Goal: Task Accomplishment & Management: Use online tool/utility

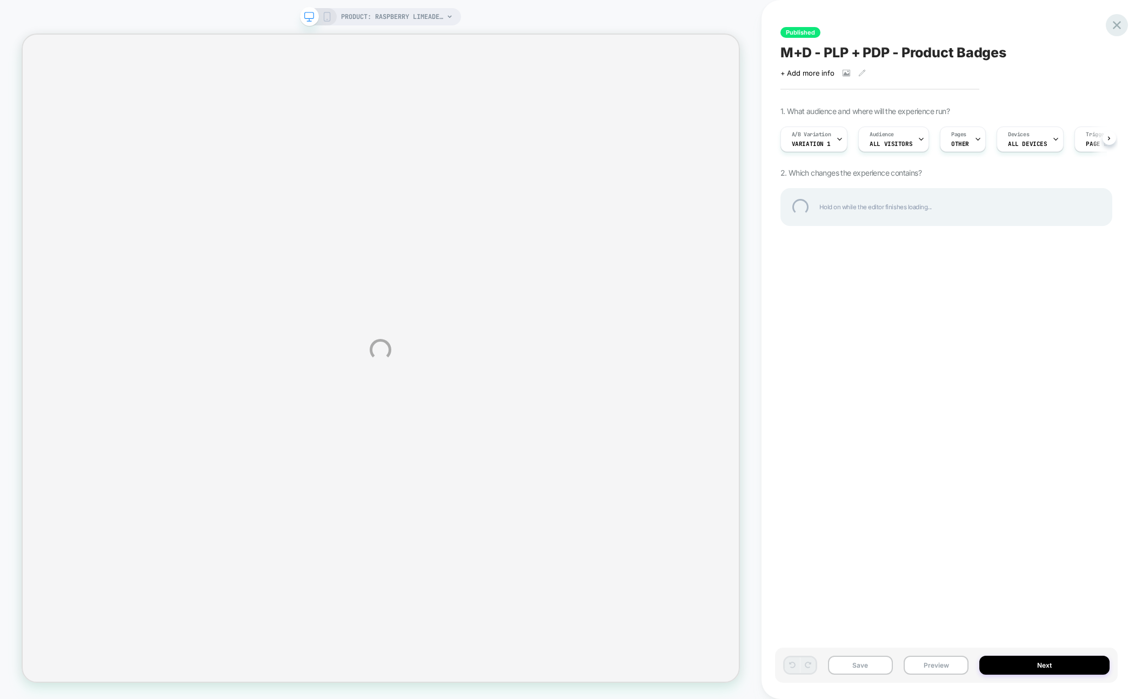
click at [1120, 22] on div at bounding box center [1117, 25] width 22 height 22
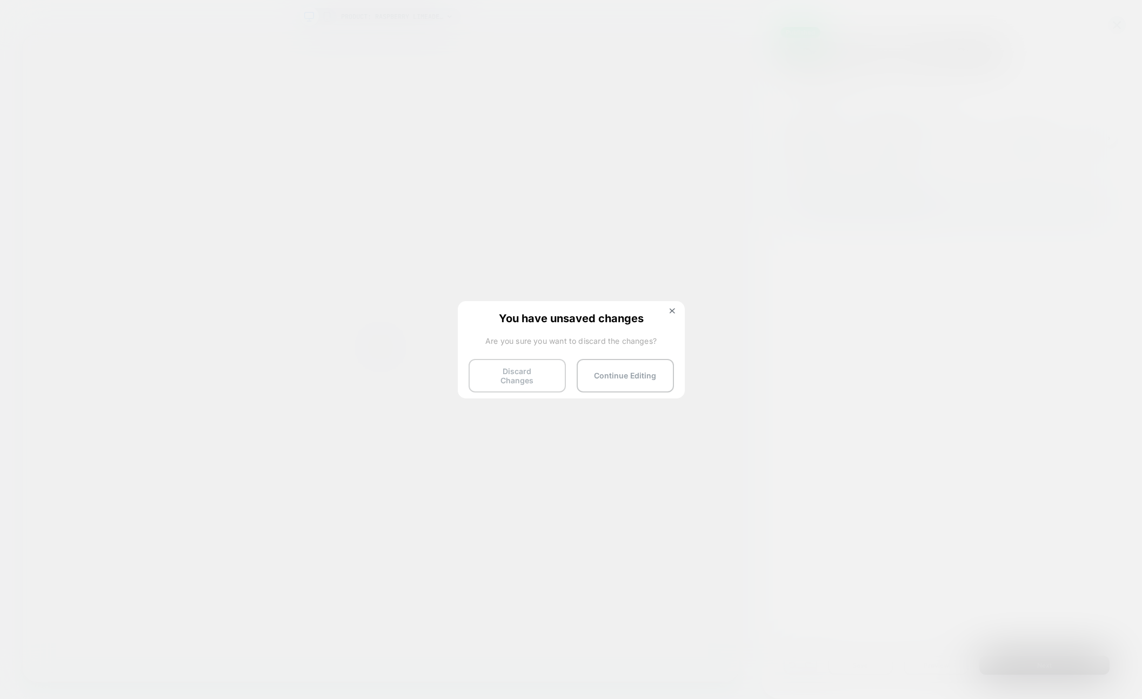
click at [541, 380] on button "Discard Changes" at bounding box center [517, 376] width 97 height 34
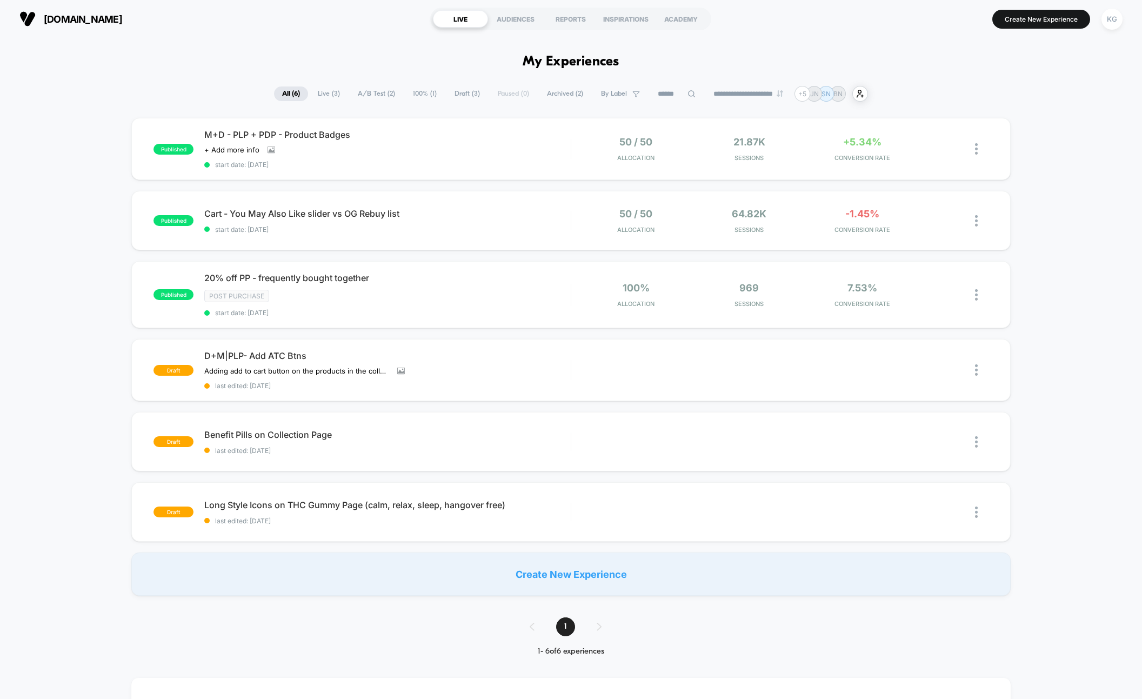
click at [1022, 15] on button "Create New Experience" at bounding box center [1042, 19] width 98 height 19
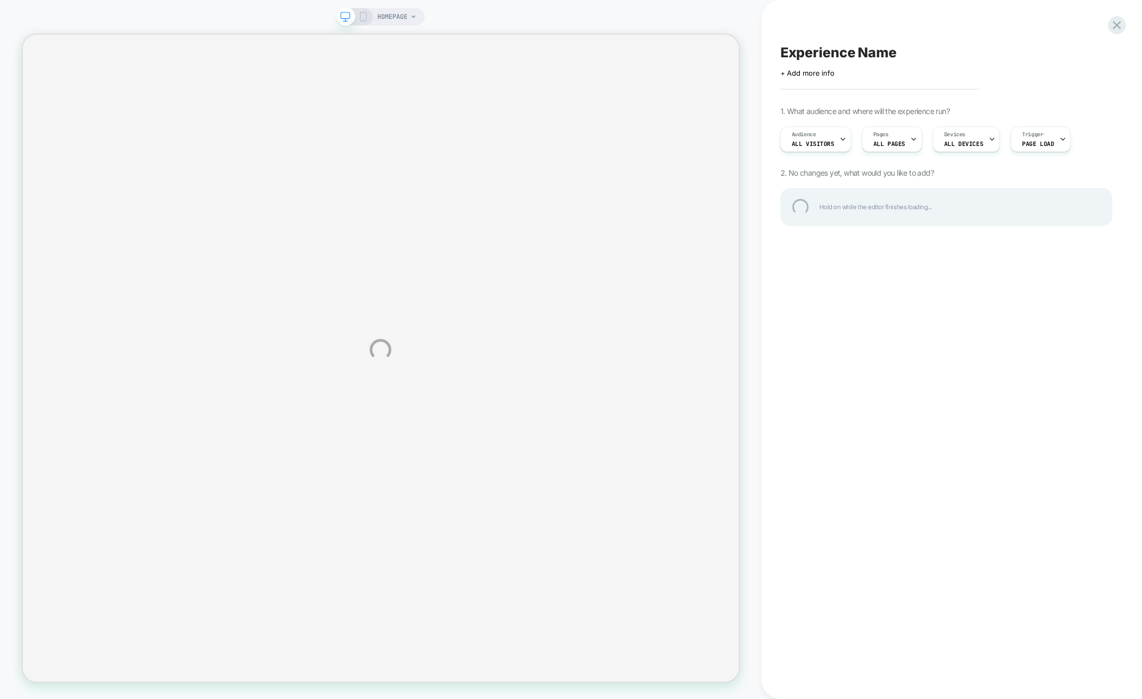
click at [828, 45] on div "Experience Name" at bounding box center [947, 52] width 332 height 16
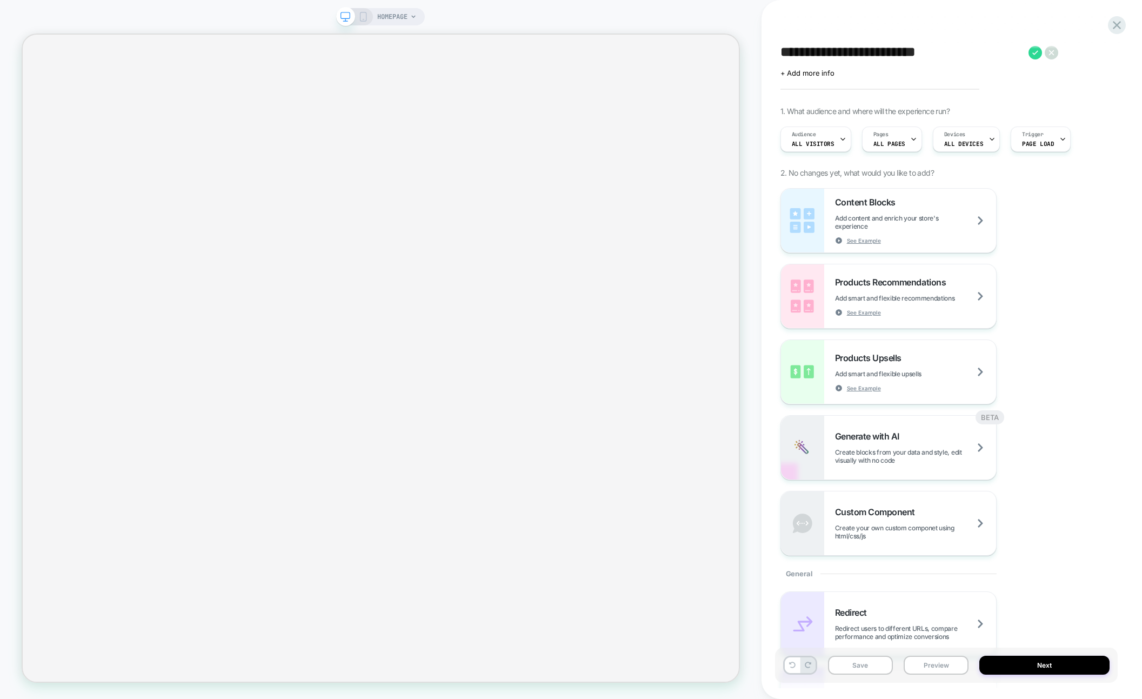
type textarea "**********"
click at [1043, 231] on div "Content Blocks Add content and enrich your store's experience See Example Produ…" at bounding box center [947, 372] width 332 height 368
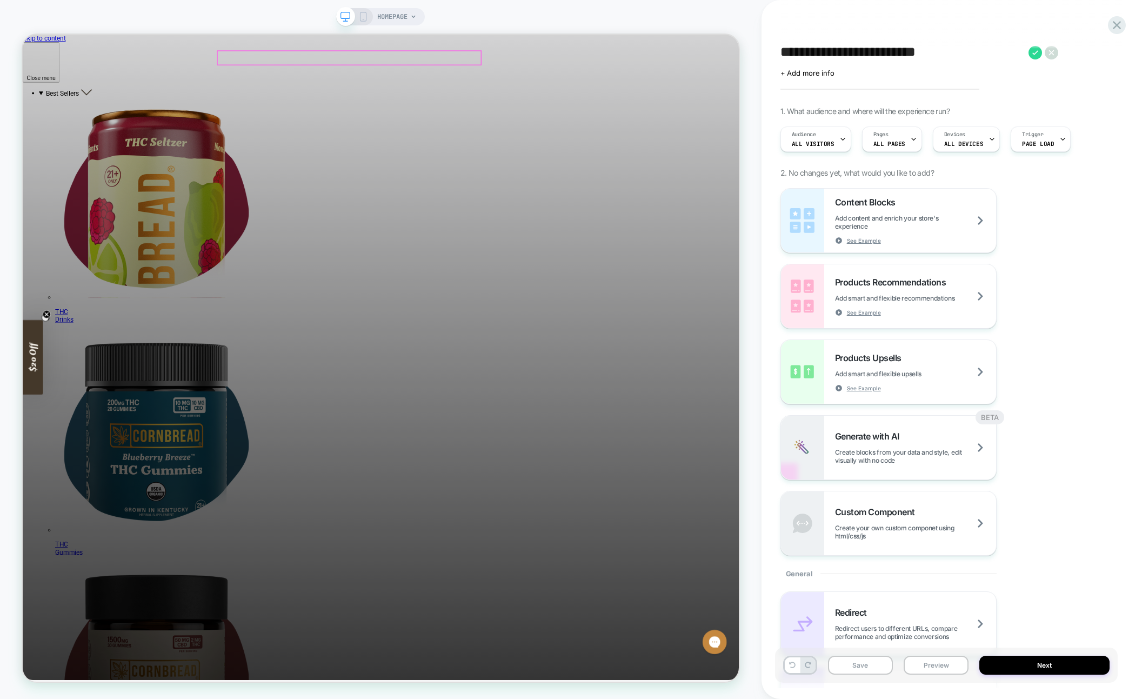
click at [298, 64] on div at bounding box center [458, 66] width 351 height 18
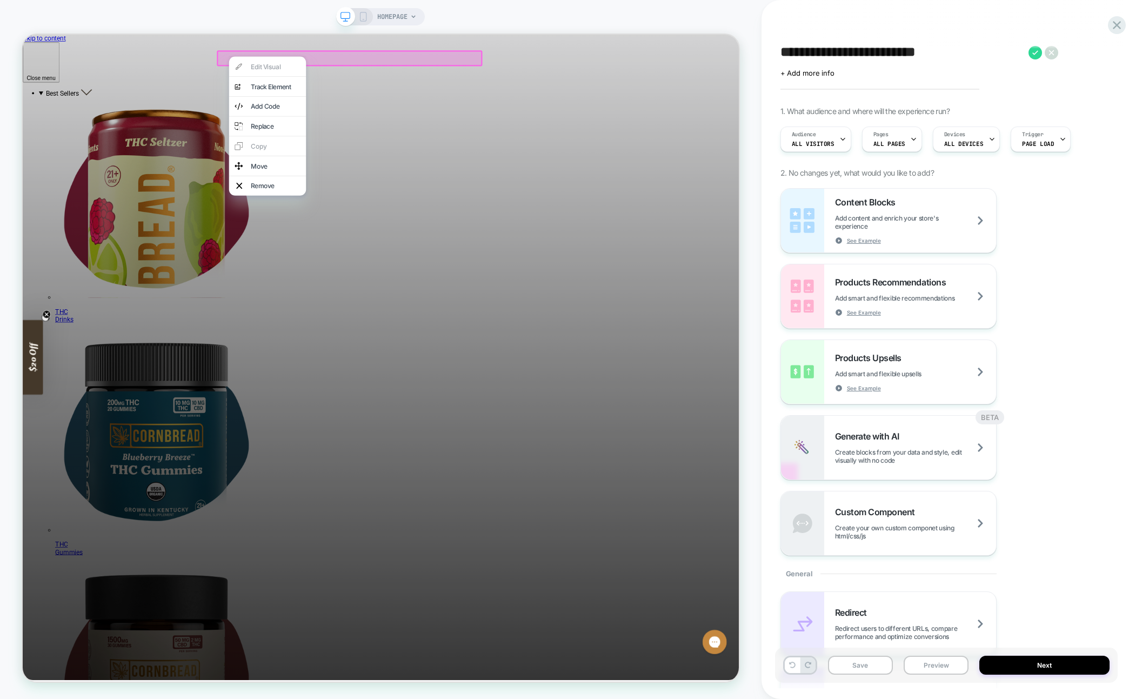
click at [298, 64] on div at bounding box center [349, 64] width 103 height 1
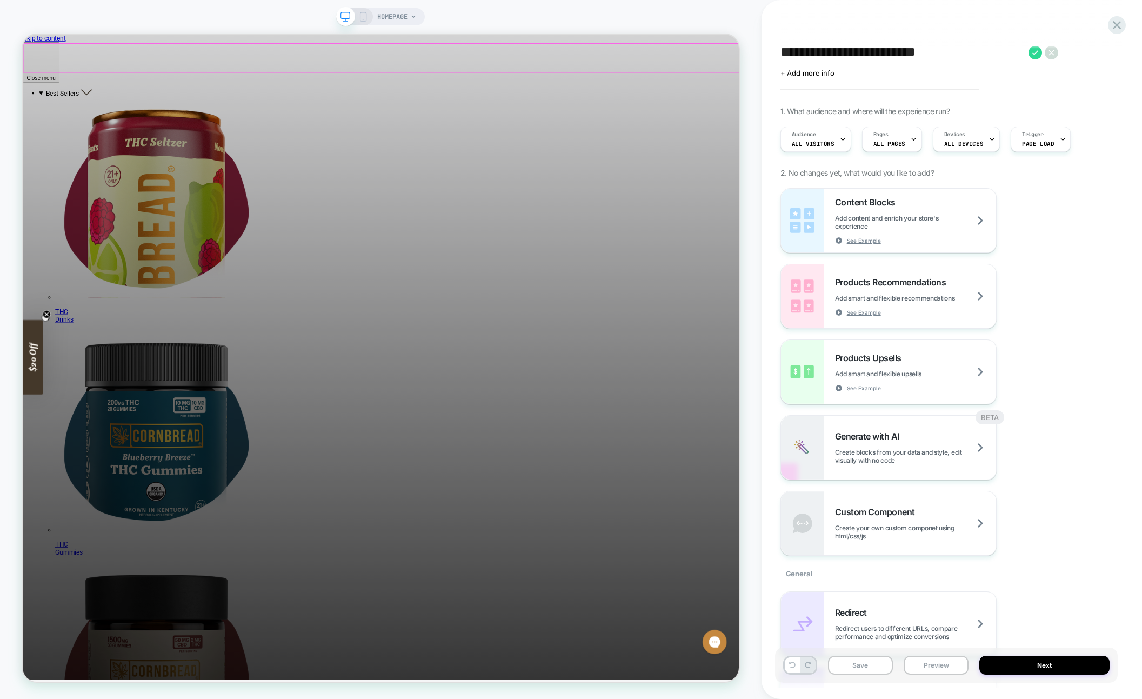
click at [308, 64] on div at bounding box center [501, 65] width 955 height 37
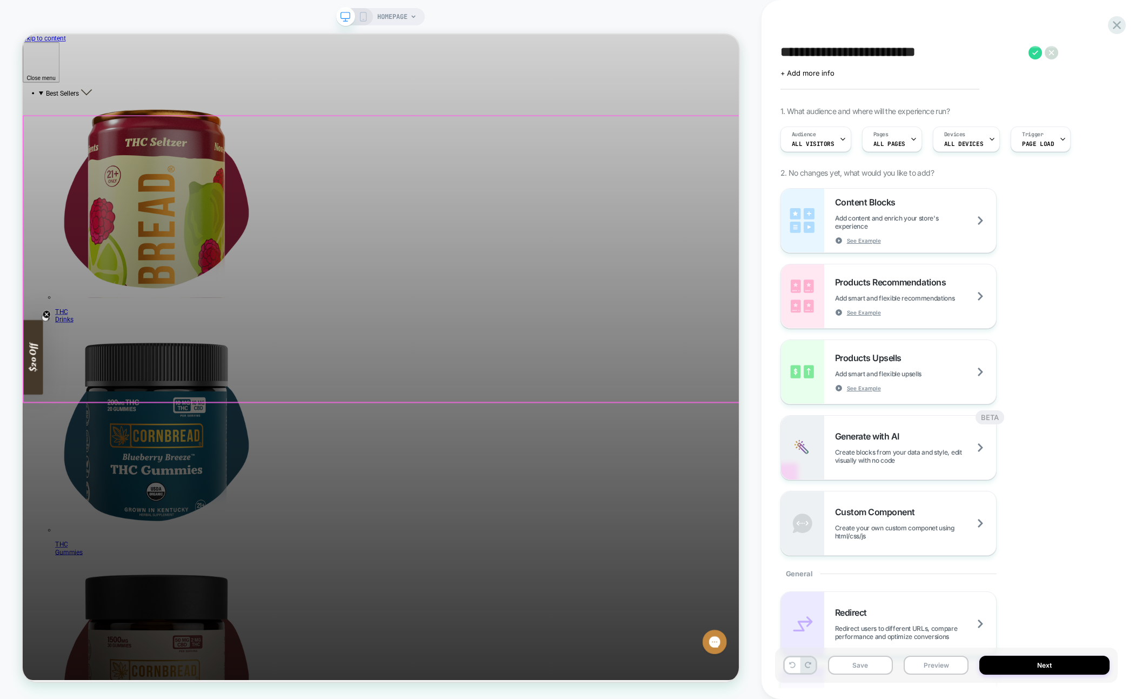
click at [182, 377] on div at bounding box center [501, 333] width 955 height 381
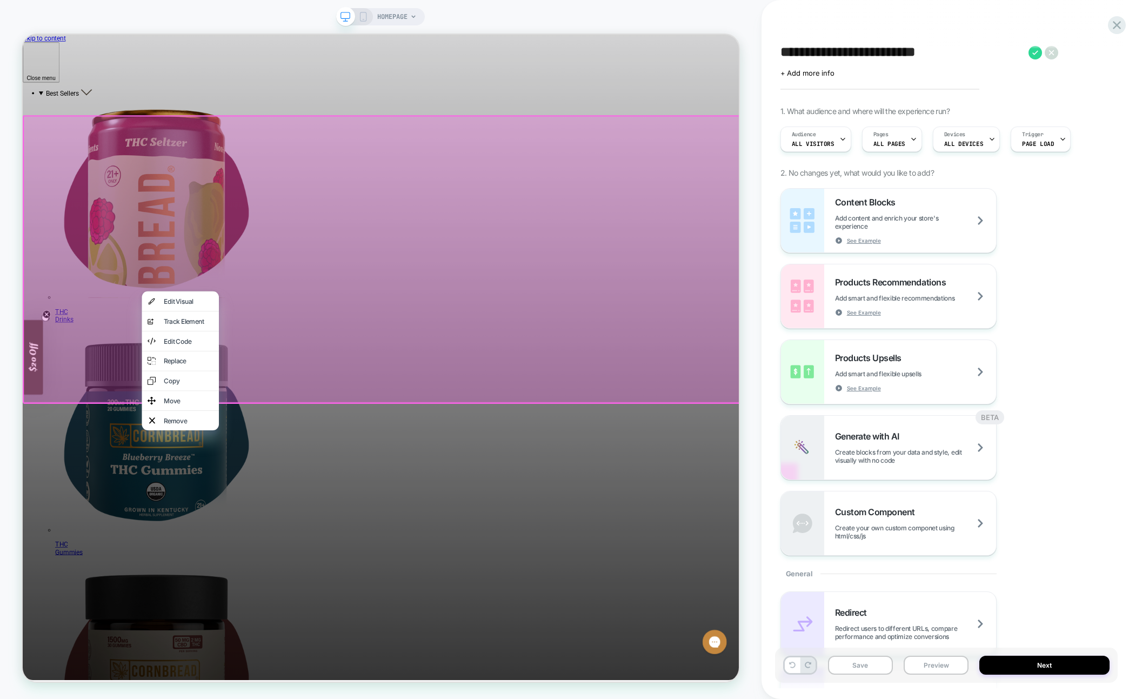
click at [178, 396] on div at bounding box center [502, 334] width 958 height 384
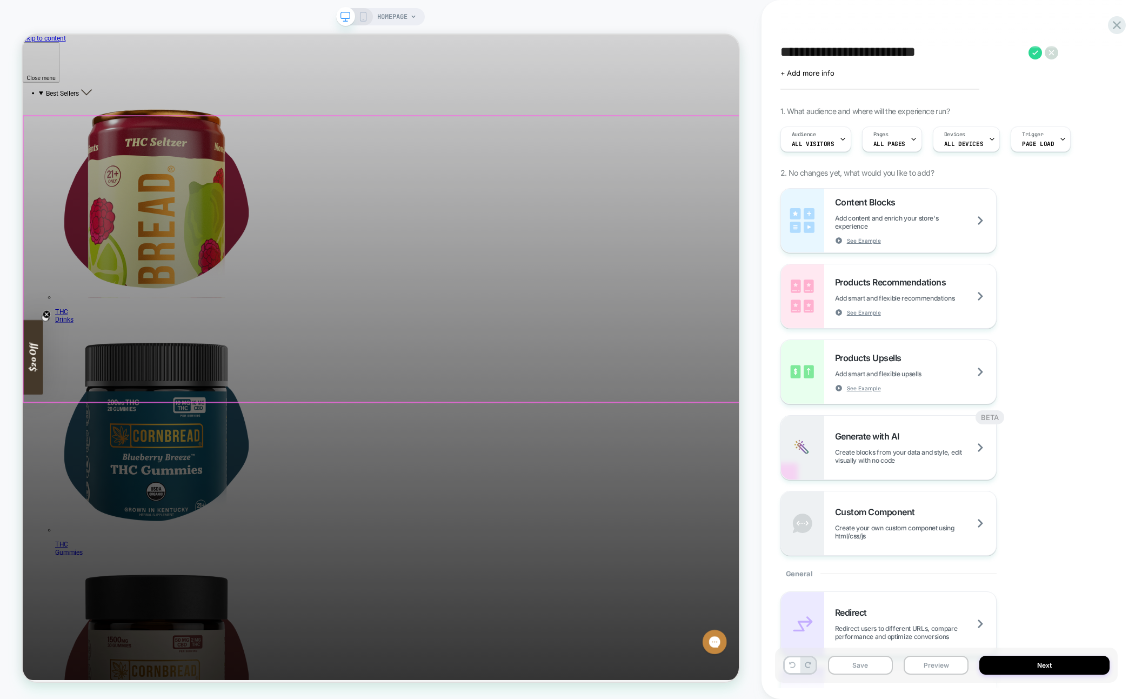
click at [159, 378] on div at bounding box center [501, 333] width 955 height 381
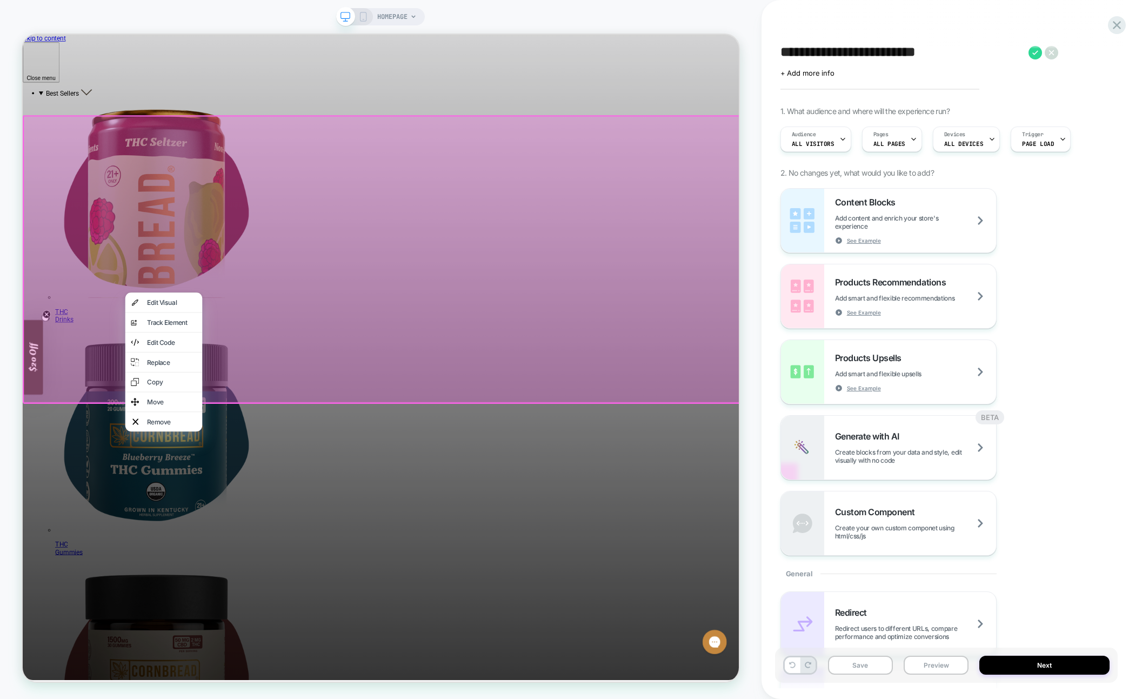
click at [119, 394] on div at bounding box center [502, 334] width 958 height 384
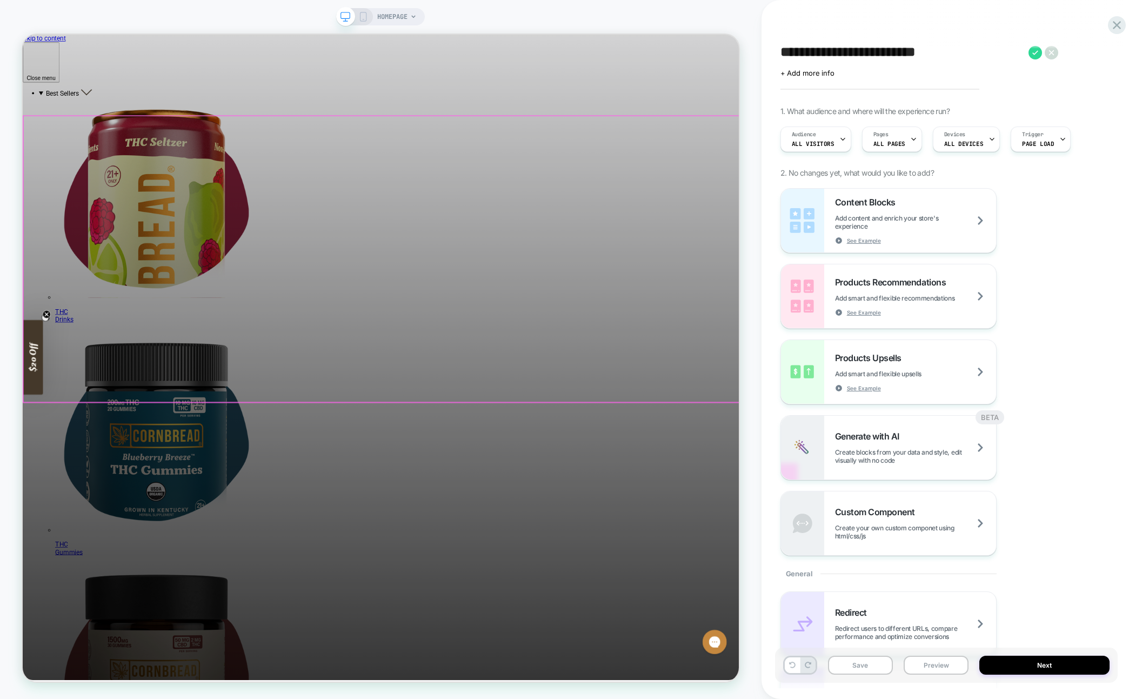
click at [406, 14] on span "HOMEPAGE" at bounding box center [392, 16] width 30 height 17
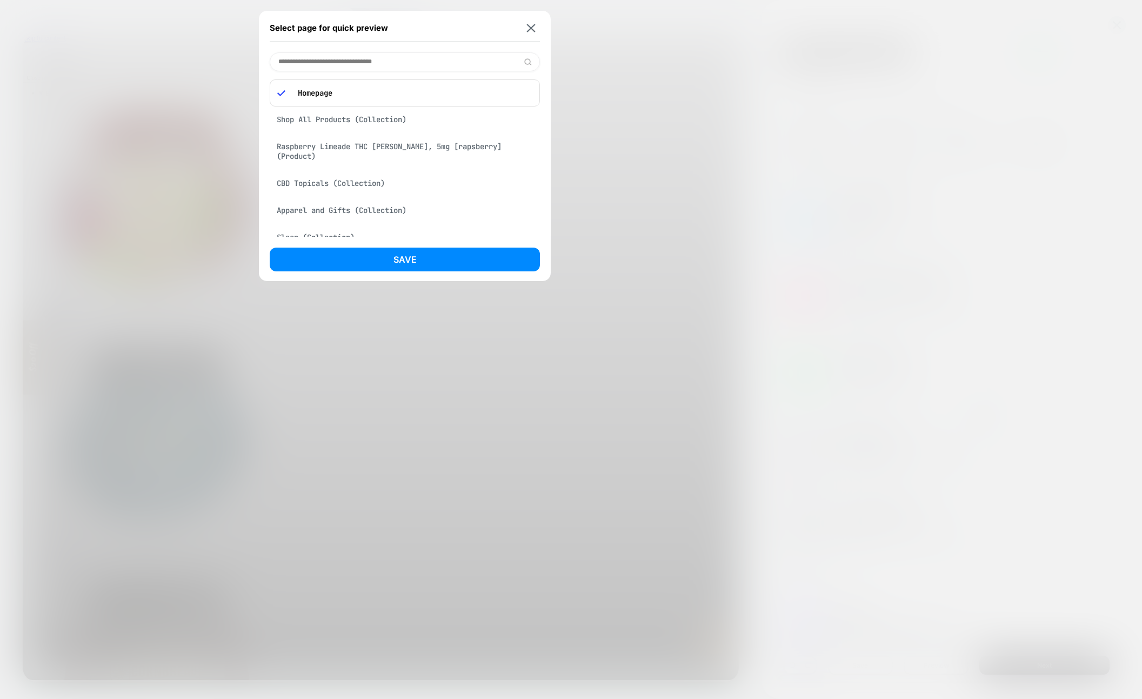
click at [394, 145] on div "Raspberry Limeade THC [PERSON_NAME], 5mg [rapsberry] (Product)" at bounding box center [405, 151] width 270 height 30
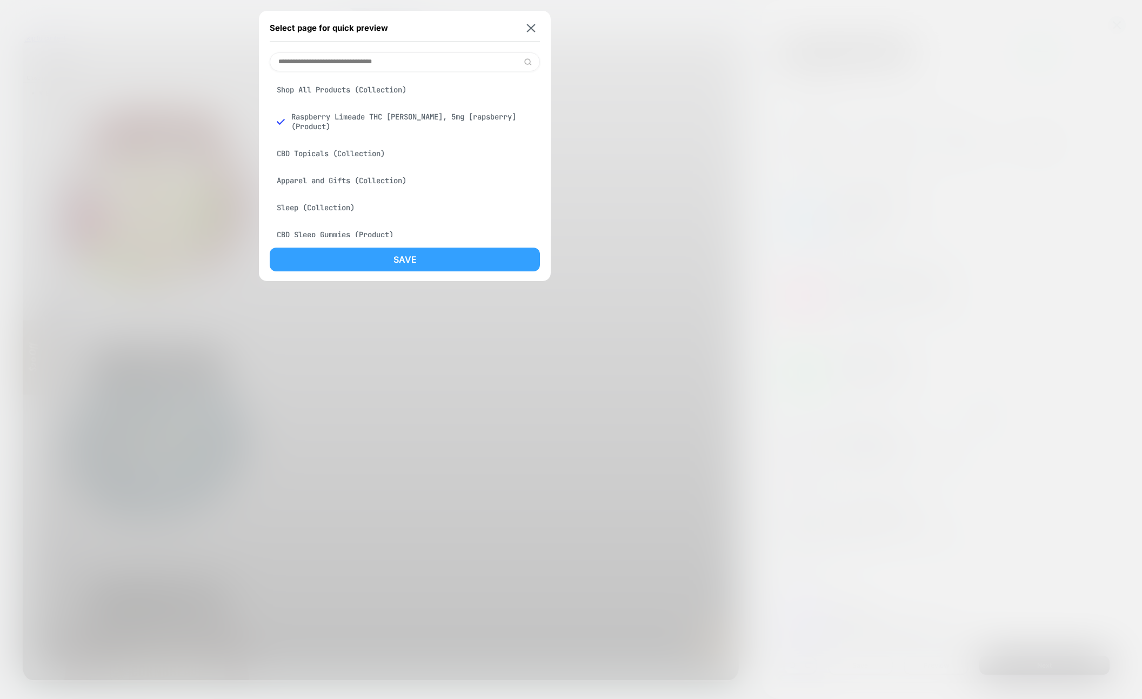
click at [397, 266] on button "Save" at bounding box center [405, 260] width 270 height 24
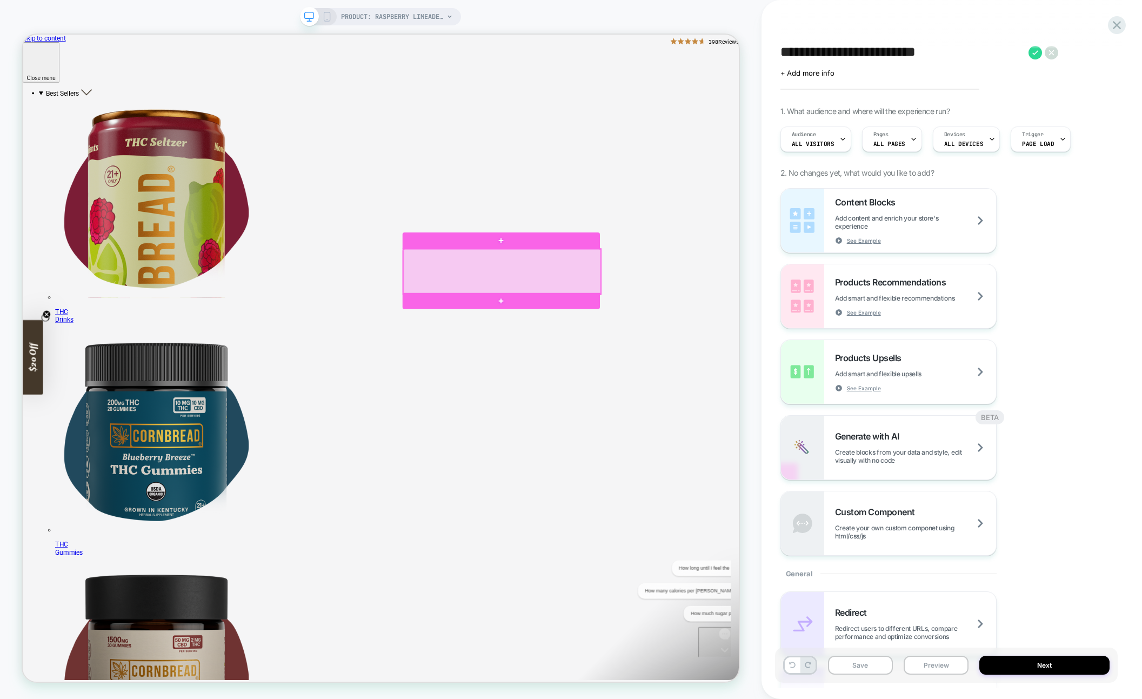
click at [543, 342] on div at bounding box center [661, 351] width 263 height 60
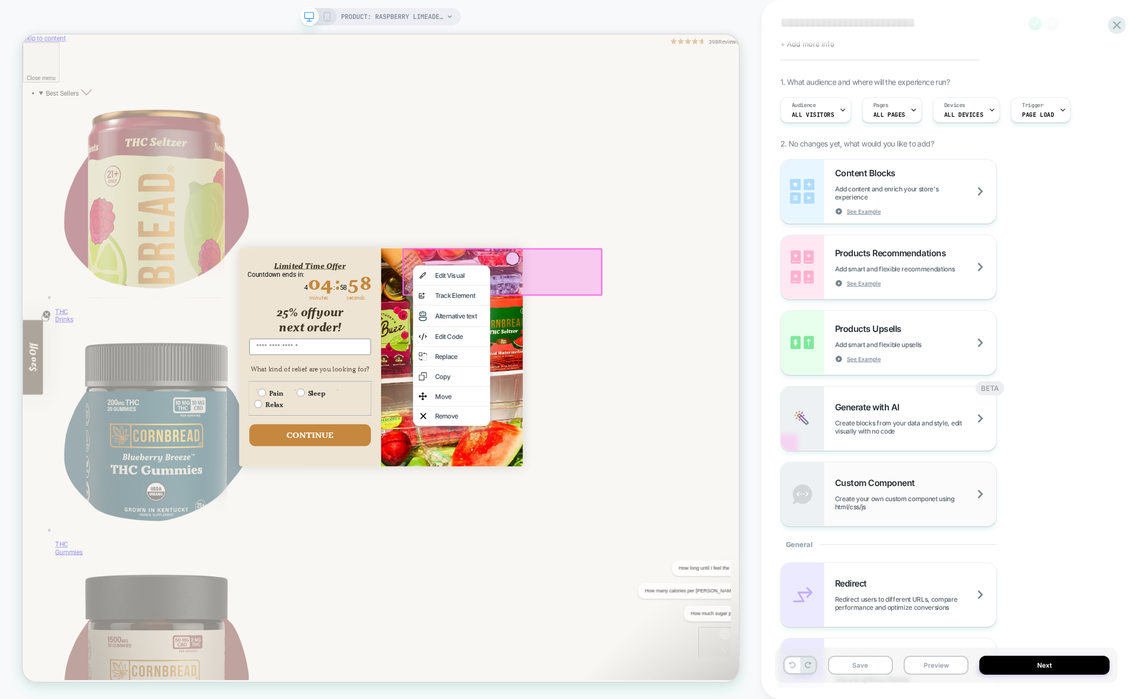
scroll to position [66, 0]
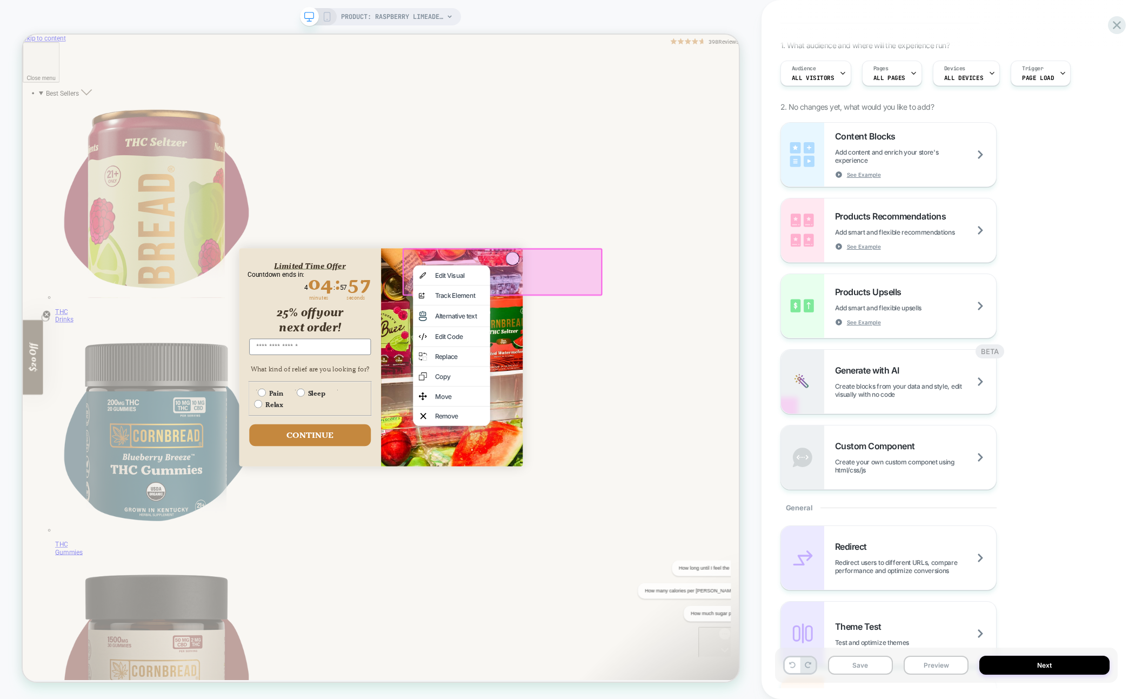
click at [959, 424] on div "Close dialog Limited Time Offer Countdown ends in: 4 04 minutes : : 57 57 secon…" at bounding box center [500, 465] width 955 height 861
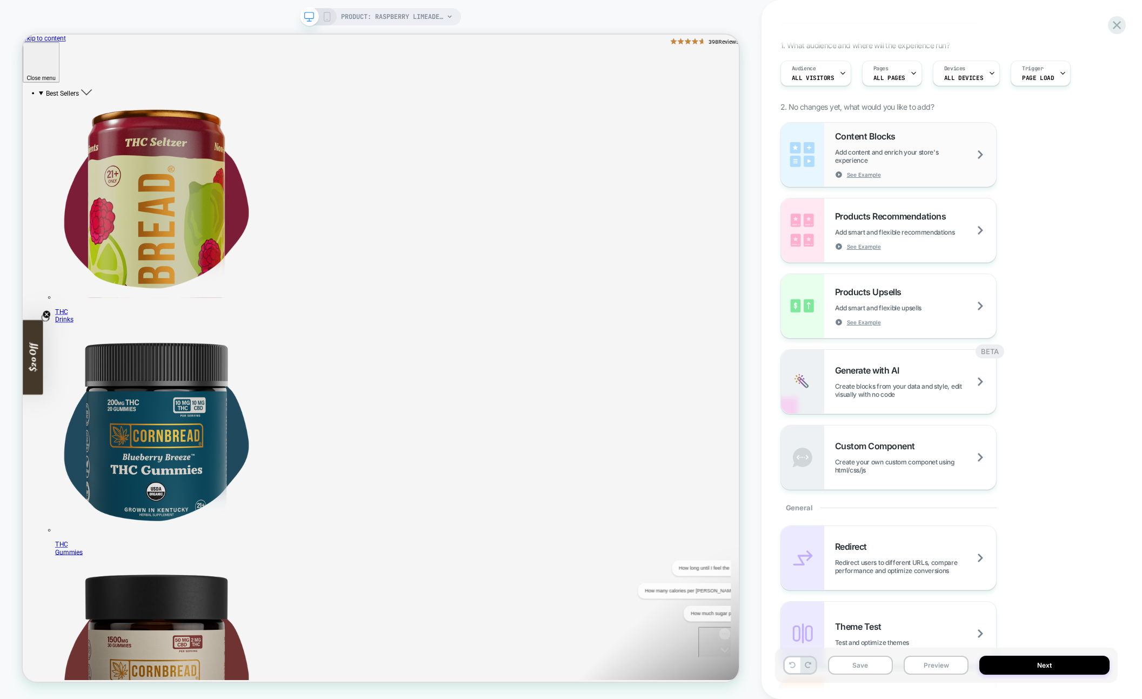
click at [897, 158] on span "Add content and enrich your store's experience" at bounding box center [915, 156] width 161 height 16
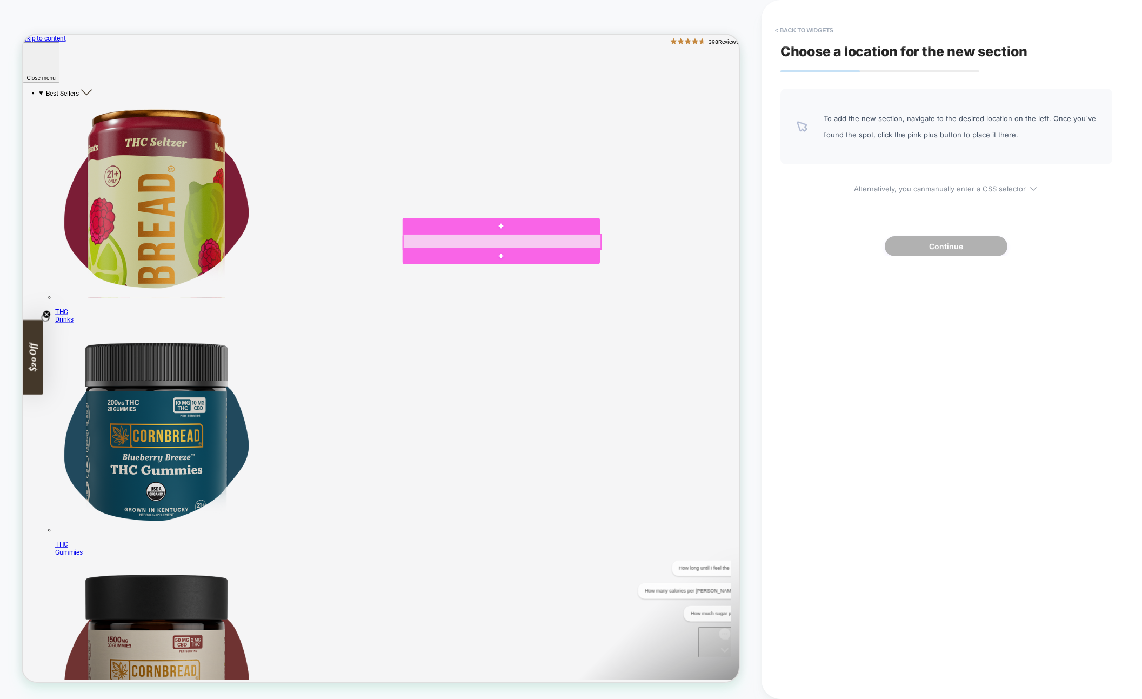
click at [664, 294] on div at bounding box center [660, 290] width 263 height 22
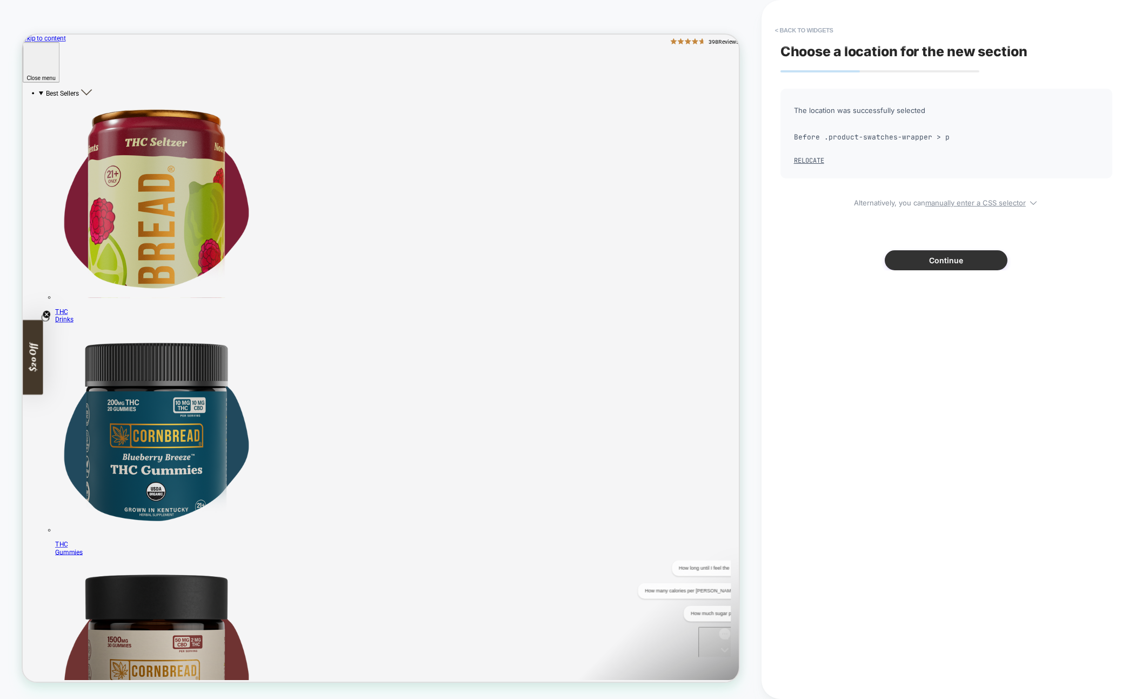
click at [921, 256] on button "Continue" at bounding box center [946, 260] width 123 height 20
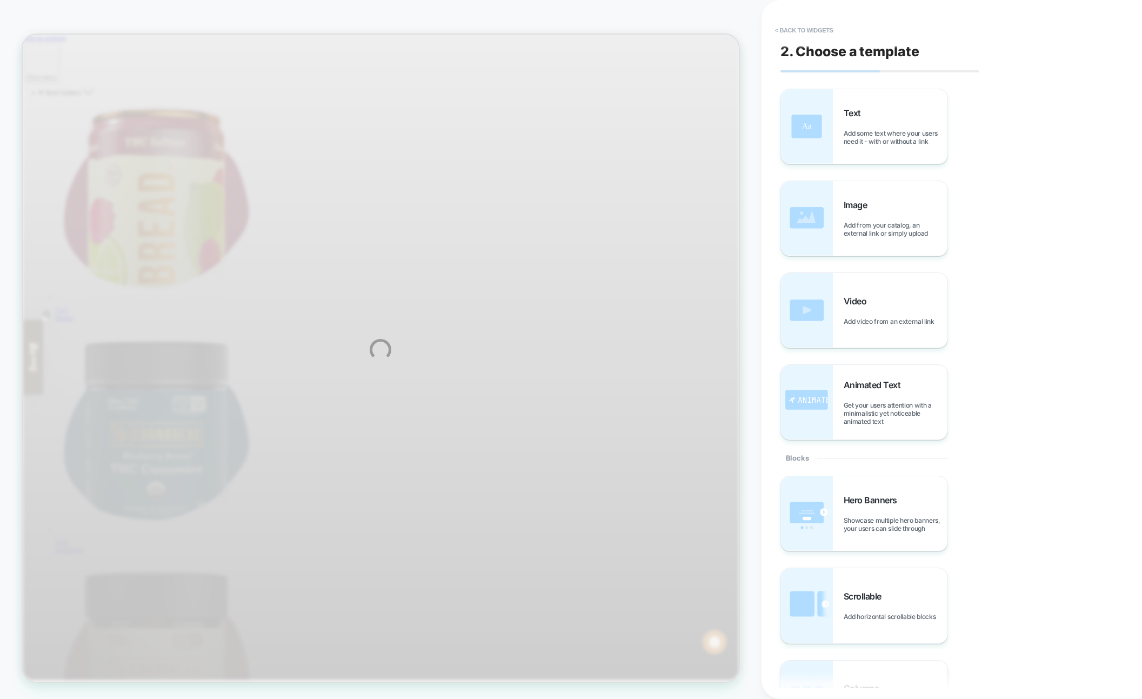
scroll to position [0, 0]
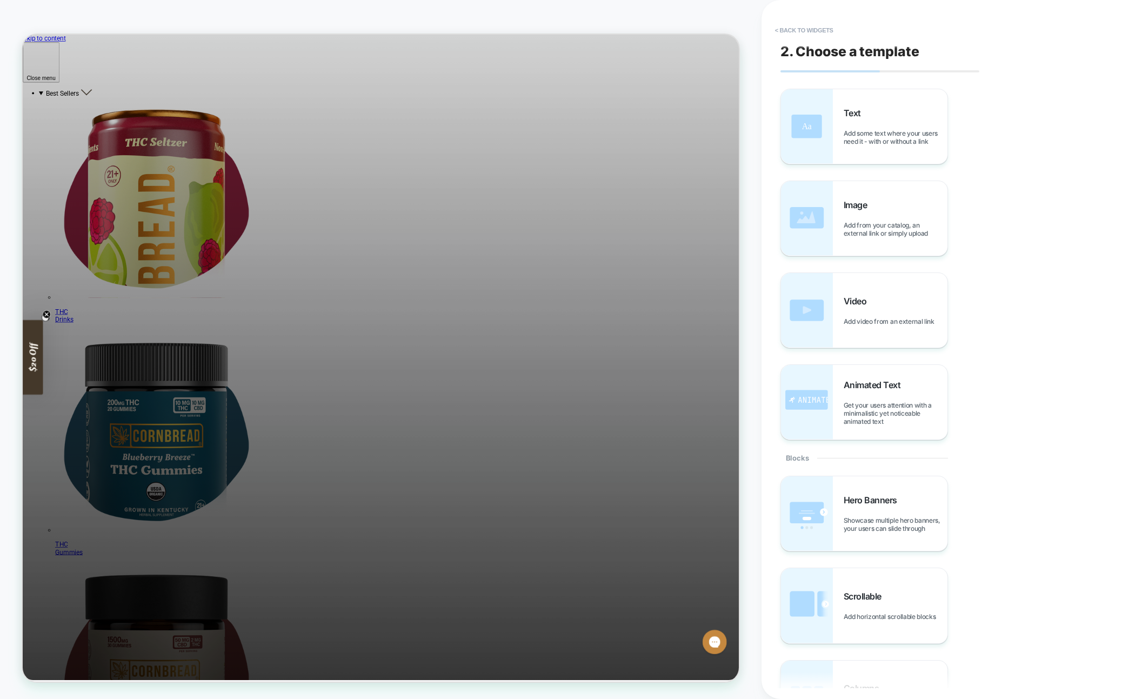
drag, startPoint x: 1090, startPoint y: 77, endPoint x: 980, endPoint y: 52, distance: 113.2
click at [1090, 77] on div "2. Choose a template Text Add some text where your users need it - with or with…" at bounding box center [946, 349] width 343 height 677
click at [800, 30] on button "< Back to widgets" at bounding box center [804, 30] width 69 height 17
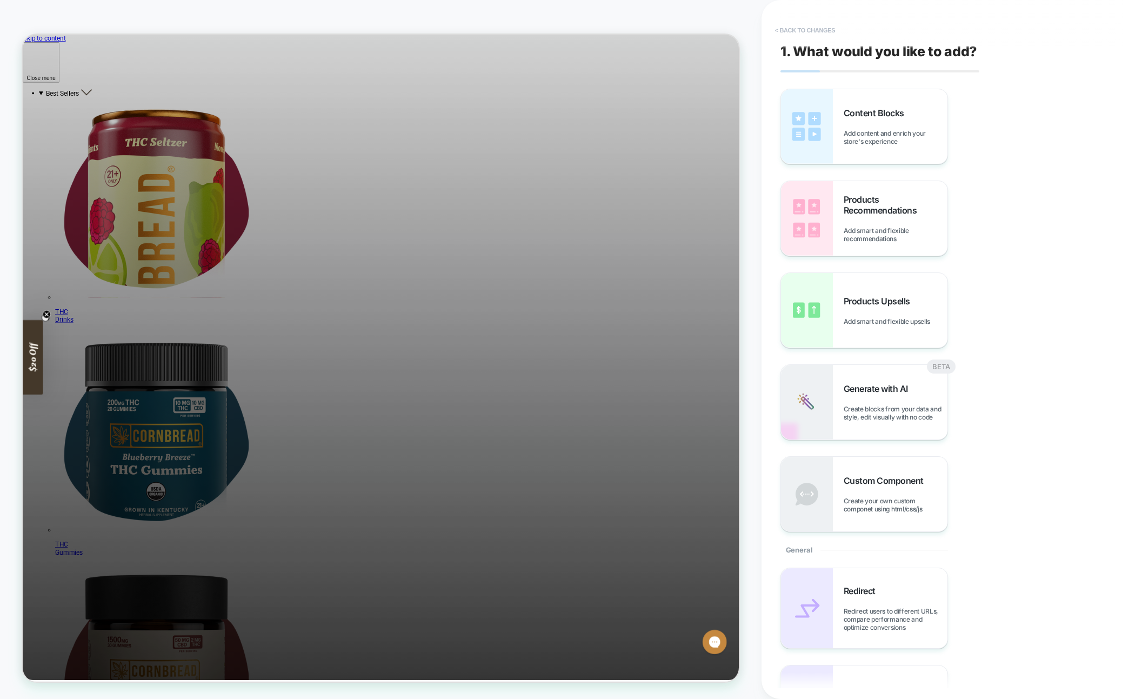
click at [801, 28] on button "< Back to changes" at bounding box center [805, 30] width 71 height 17
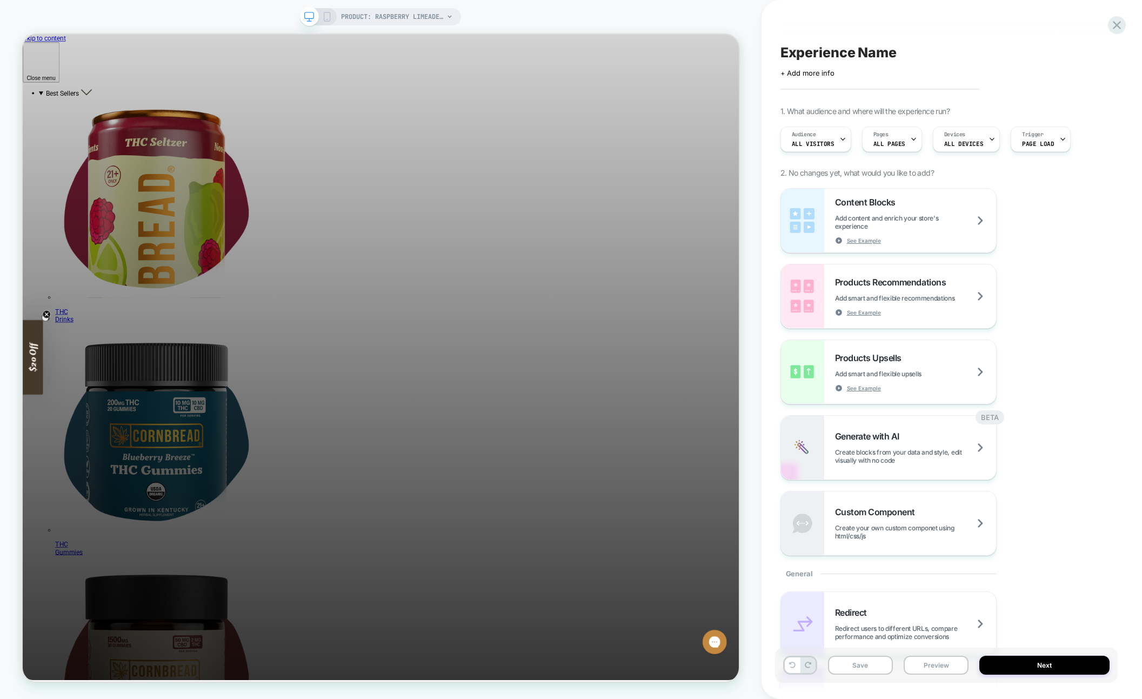
drag, startPoint x: 63, startPoint y: 20, endPoint x: 3, endPoint y: 22, distance: 59.5
click at [63, 20] on div "PRODUCT: Raspberry Limeade THC [PERSON_NAME], 5mg [rapsberry] PRODUCT: Raspberr…" at bounding box center [381, 349] width 762 height 677
